Goal: Task Accomplishment & Management: Complete application form

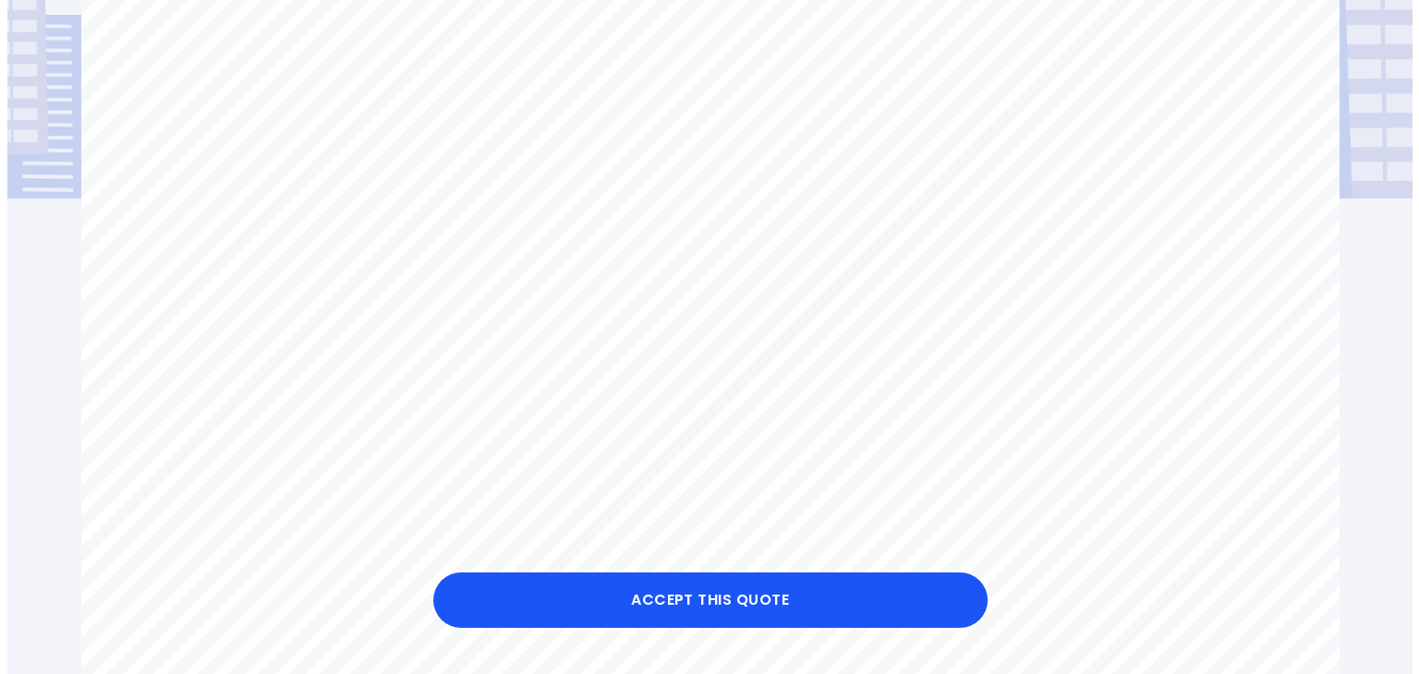
scroll to position [299, 0]
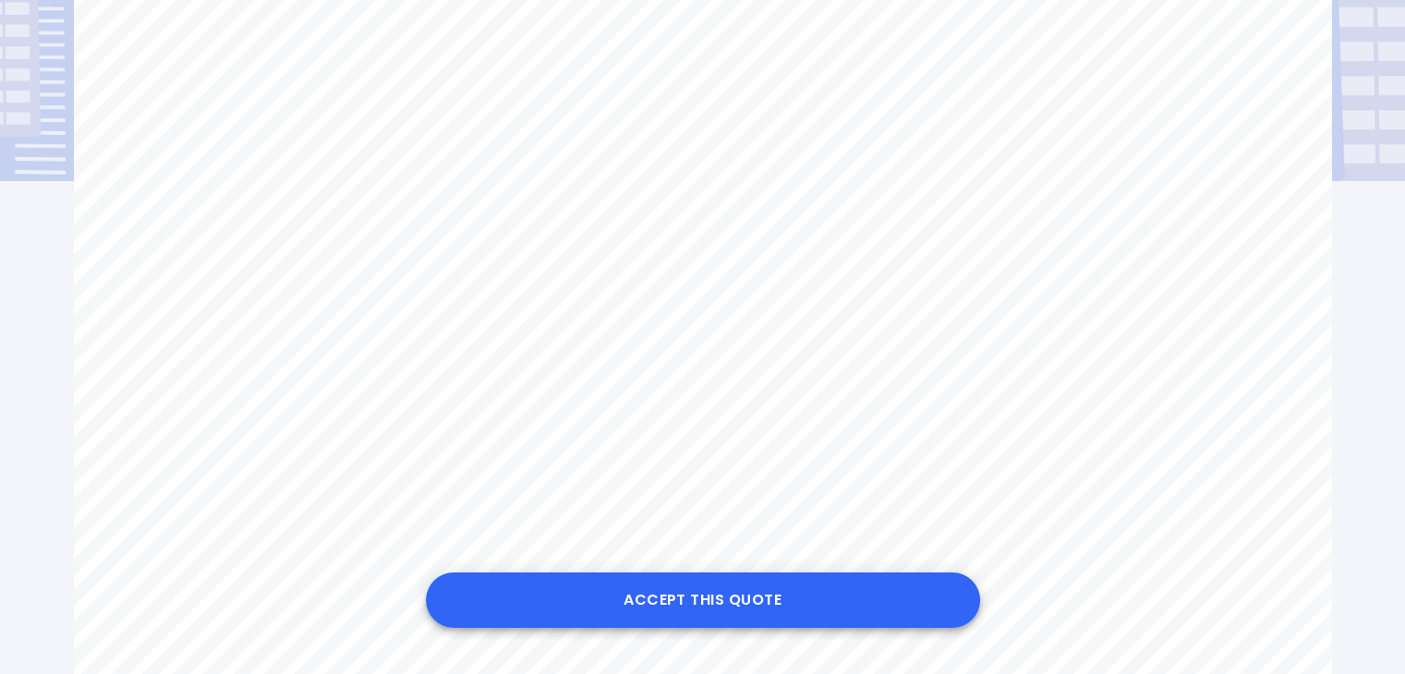
click at [715, 599] on button "Accept this Quote" at bounding box center [703, 600] width 554 height 55
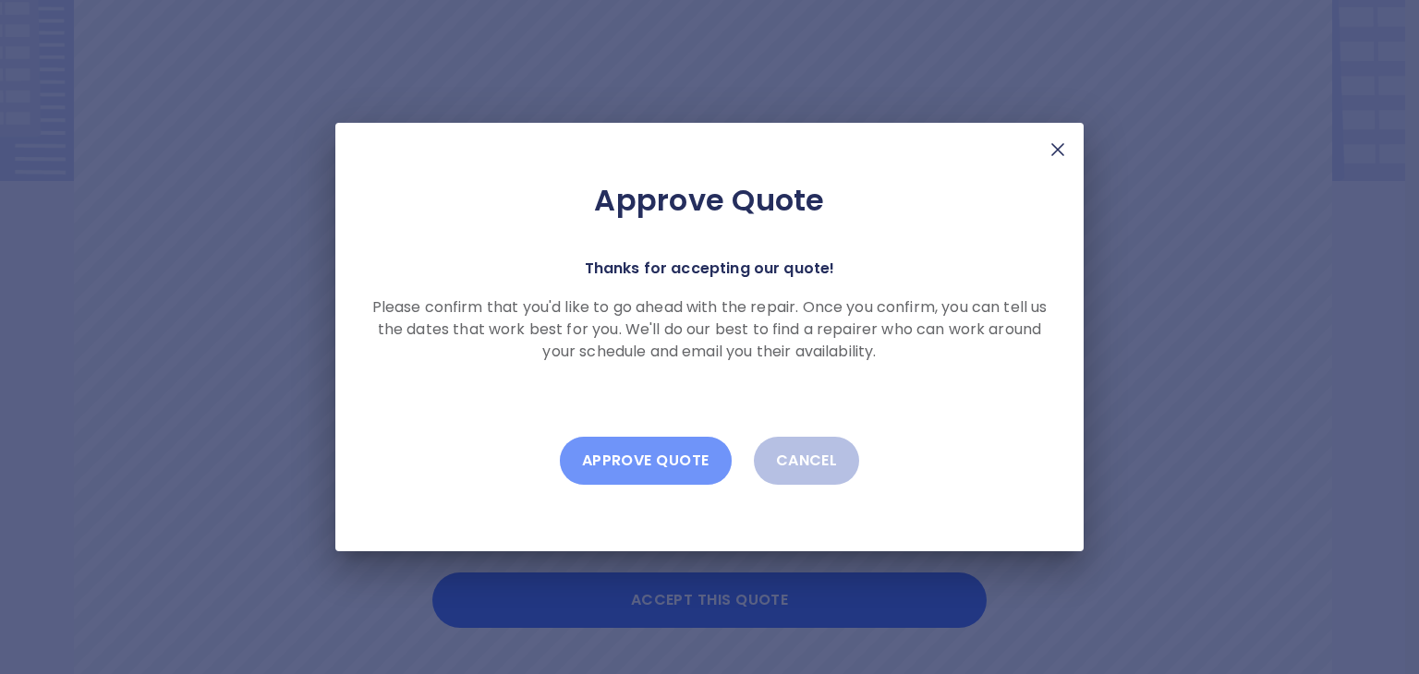
click at [696, 456] on button "Approve Quote" at bounding box center [646, 461] width 172 height 48
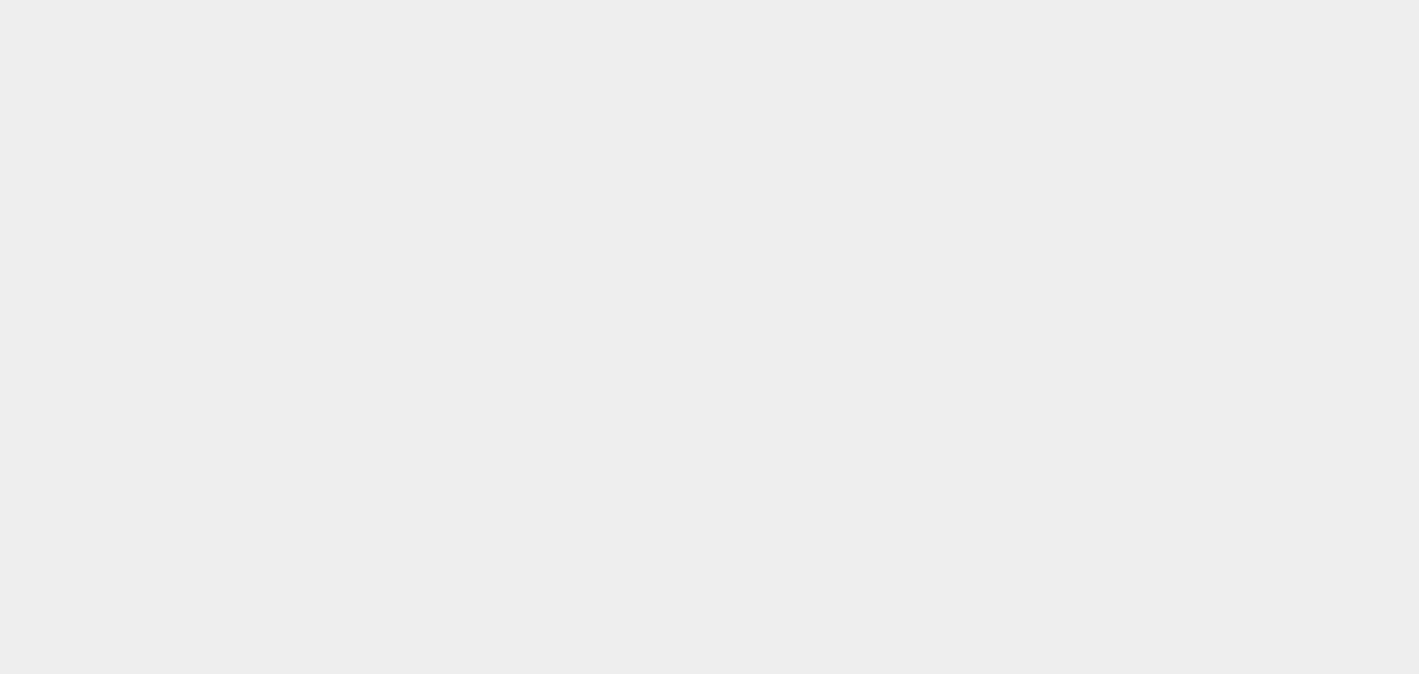
click at [261, 0] on html at bounding box center [709, 0] width 1419 height 0
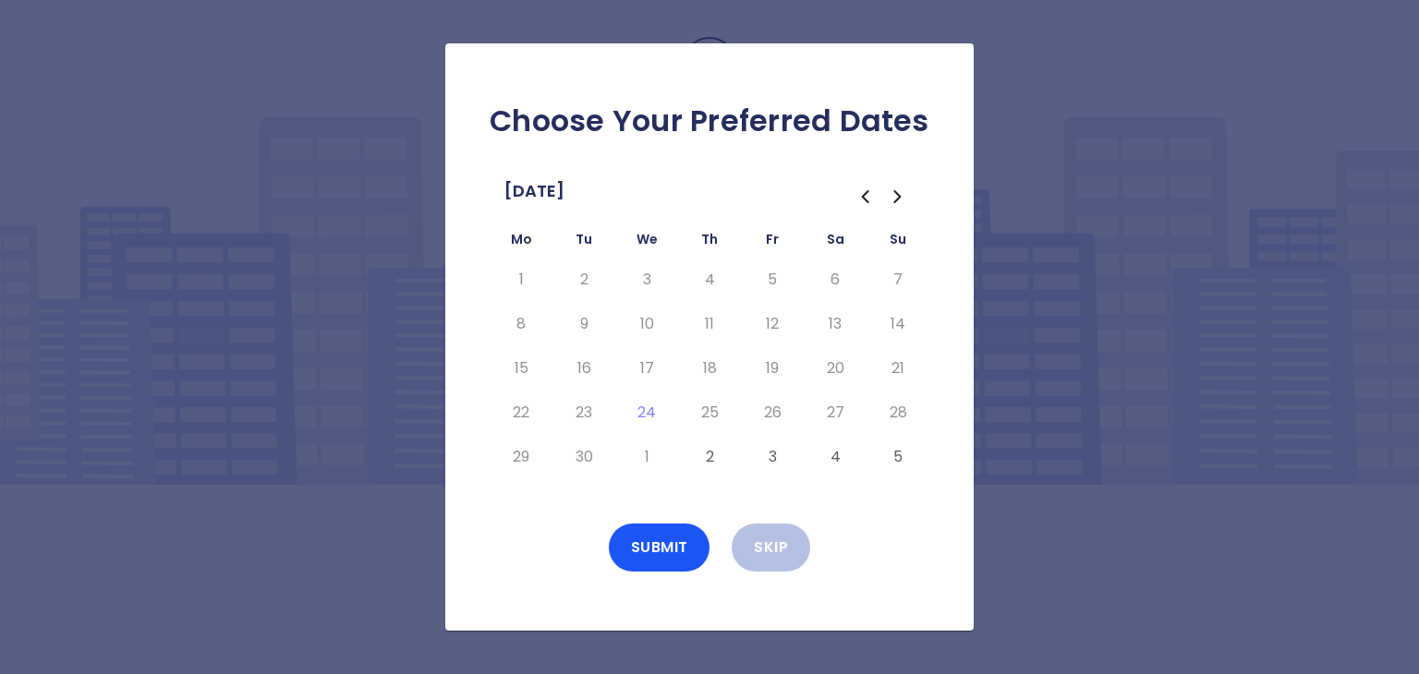
click at [900, 197] on icon "Go to the Next Month" at bounding box center [897, 196] width 6 height 11
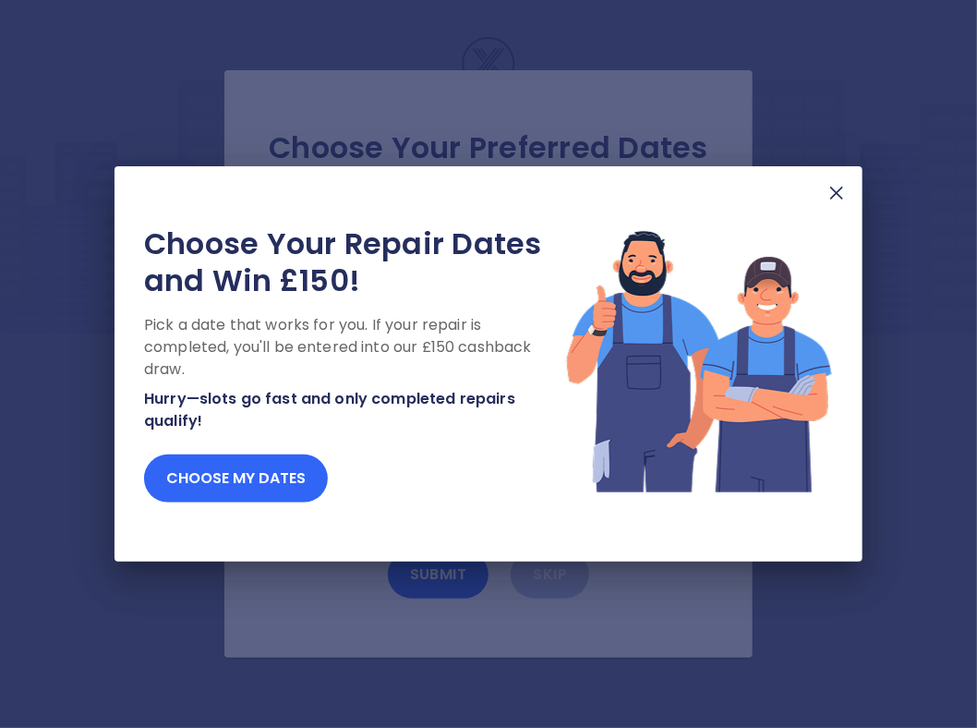
click at [284, 480] on button "Choose my dates" at bounding box center [236, 478] width 184 height 48
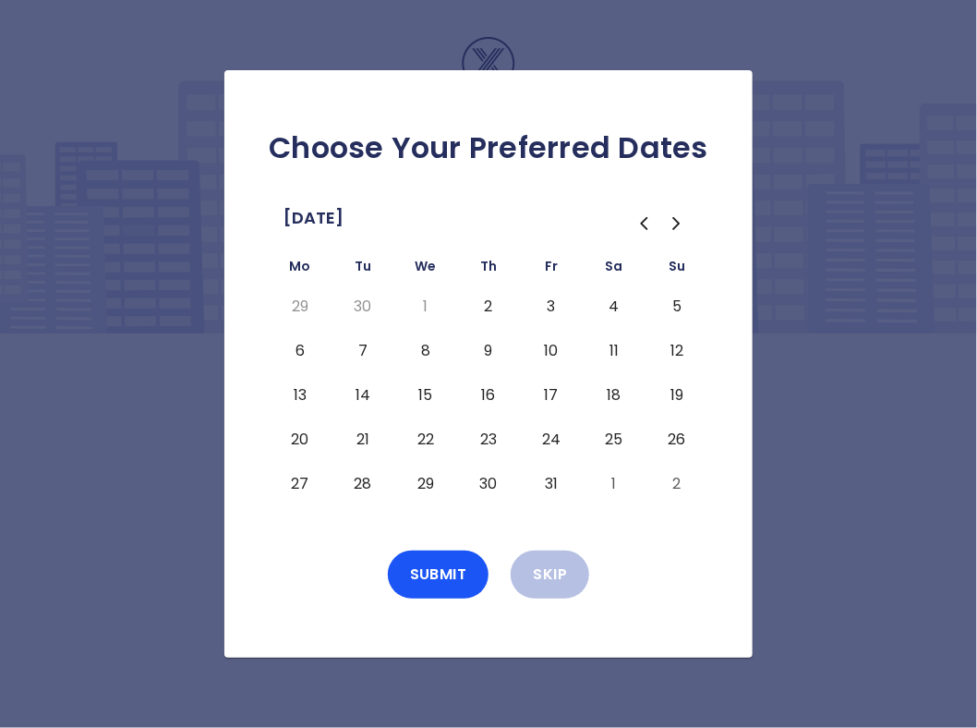
click at [551, 306] on button "3" at bounding box center [551, 307] width 33 height 30
click at [440, 568] on button "Submit" at bounding box center [439, 575] width 102 height 48
